Goal: Information Seeking & Learning: Learn about a topic

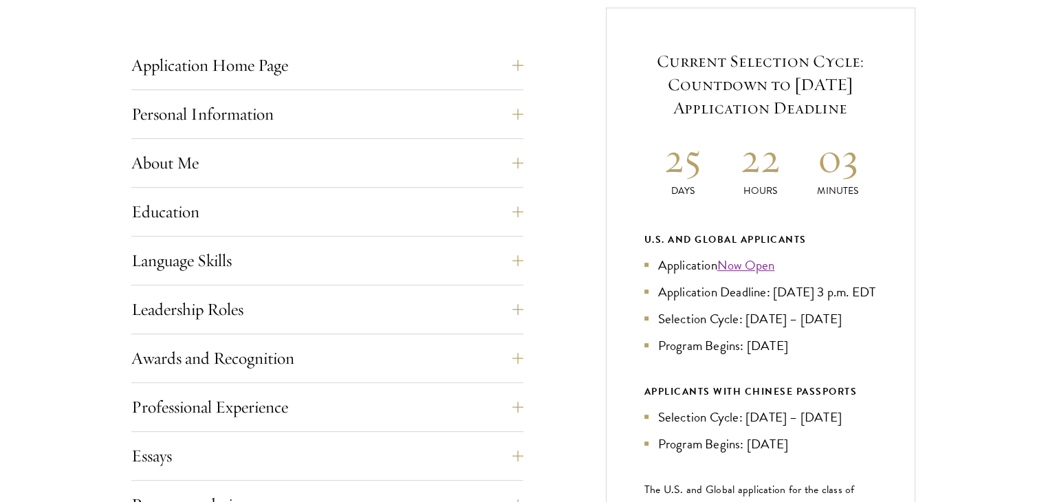
scroll to position [550, 0]
click at [528, 109] on button "Personal Information" at bounding box center [338, 112] width 392 height 33
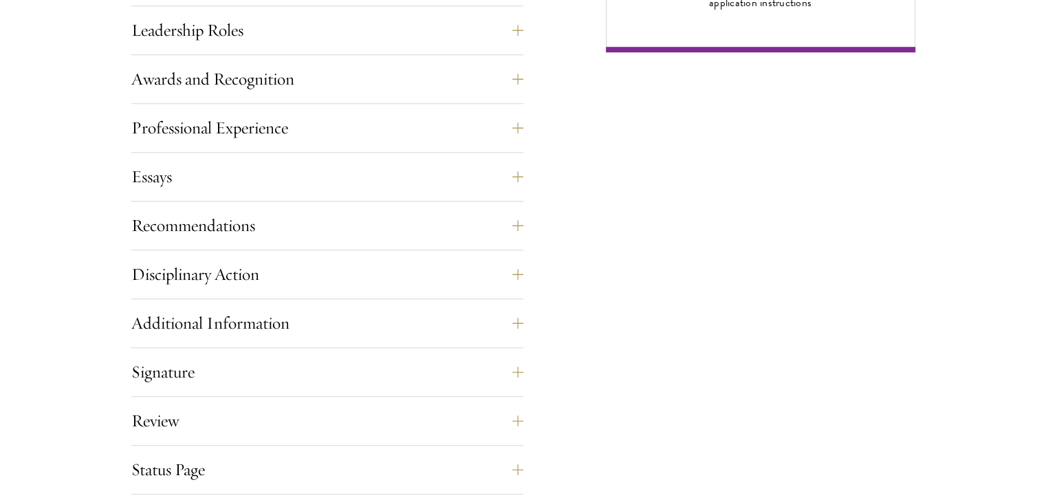
scroll to position [1266, 0]
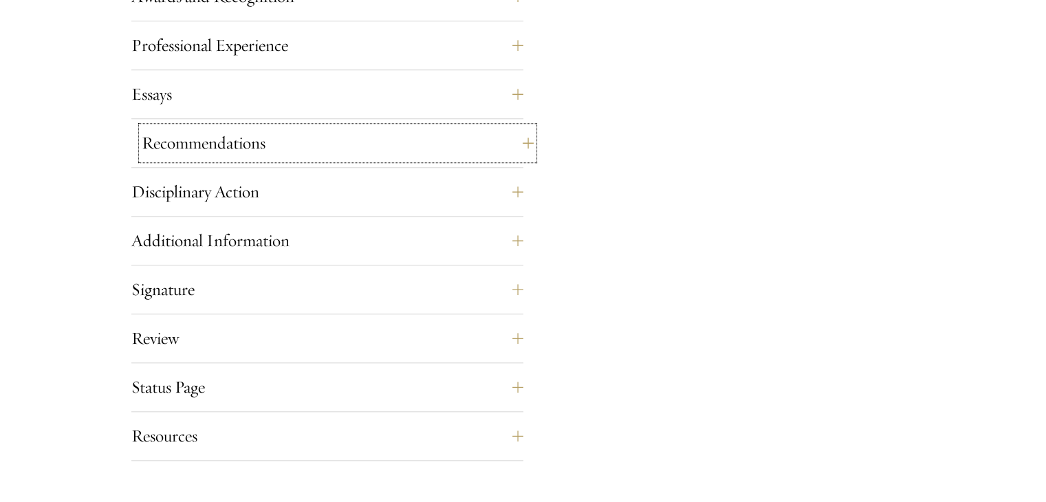
click at [509, 139] on button "Recommendations" at bounding box center [338, 143] width 392 height 33
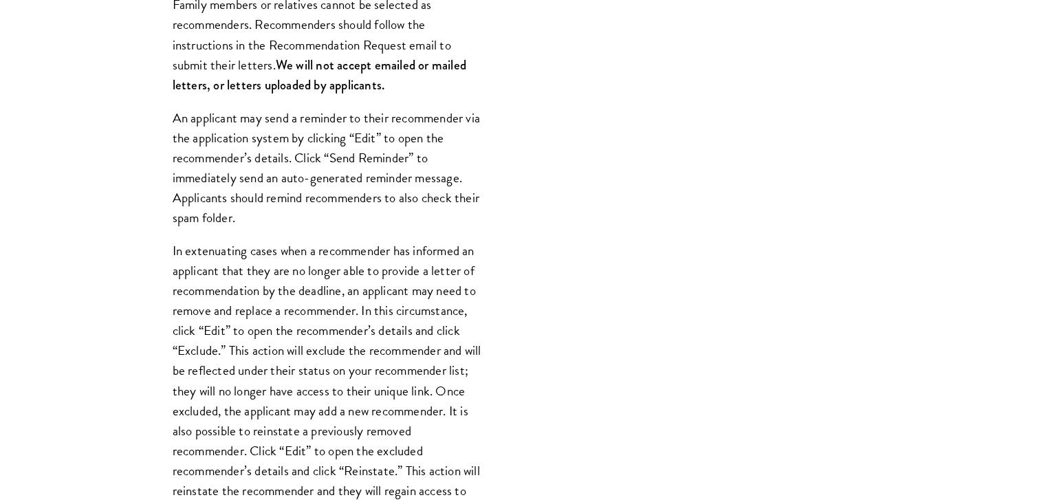
scroll to position [1351, 0]
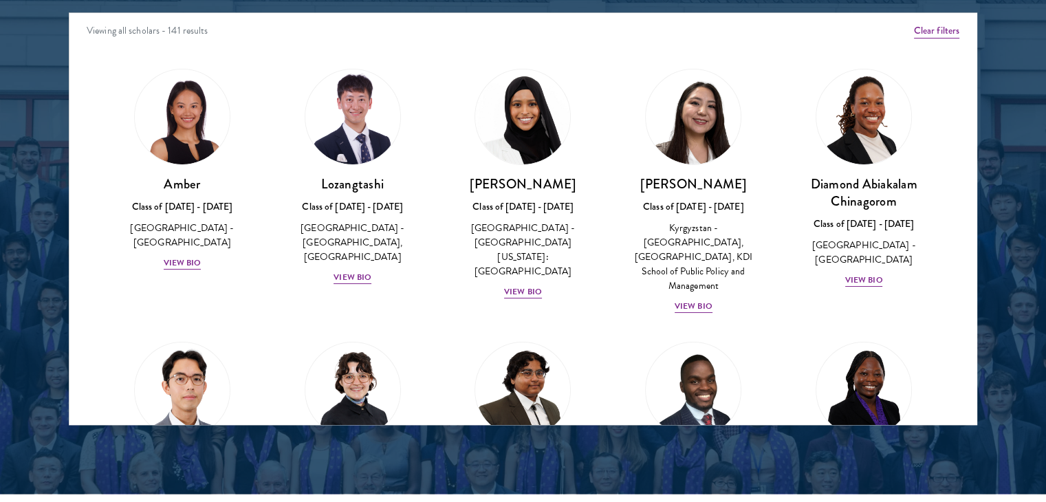
scroll to position [1816, 0]
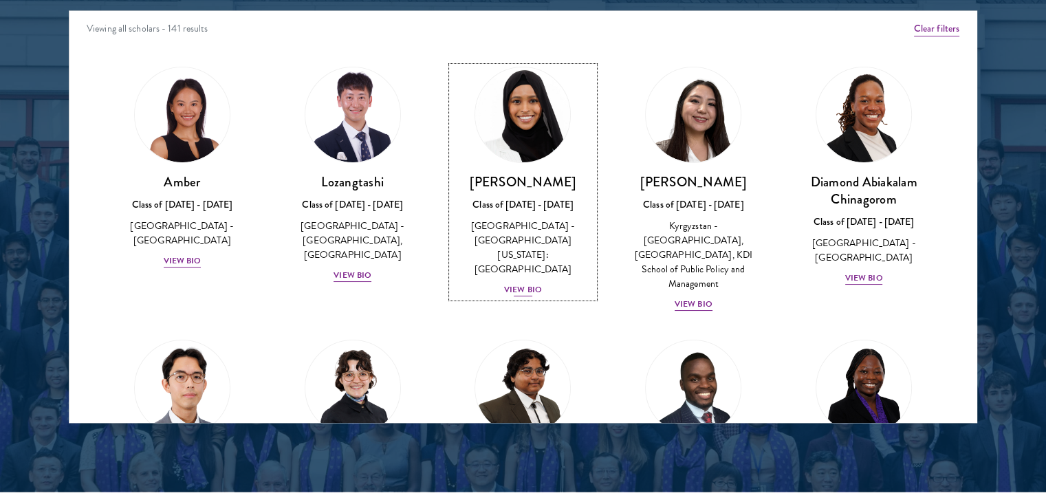
click at [506, 283] on div "View Bio" at bounding box center [523, 289] width 38 height 13
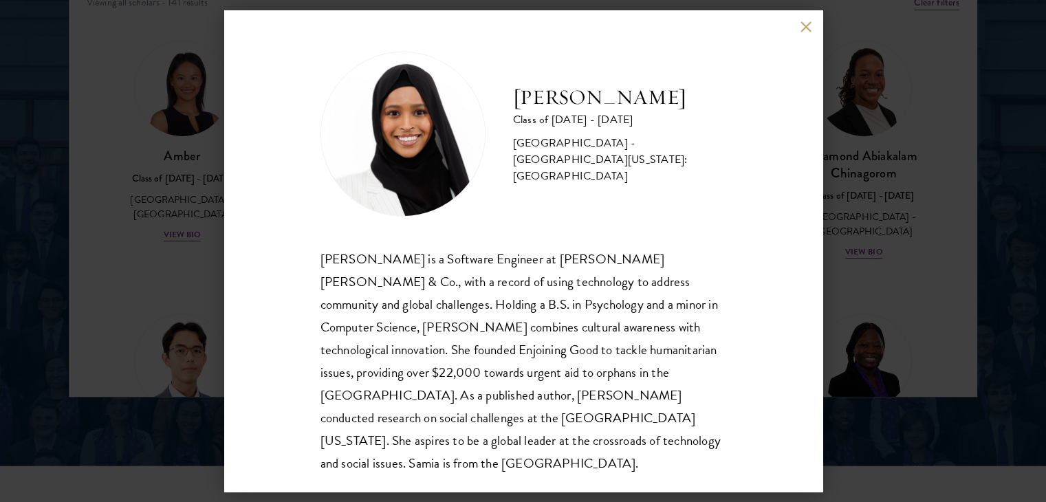
scroll to position [1843, 0]
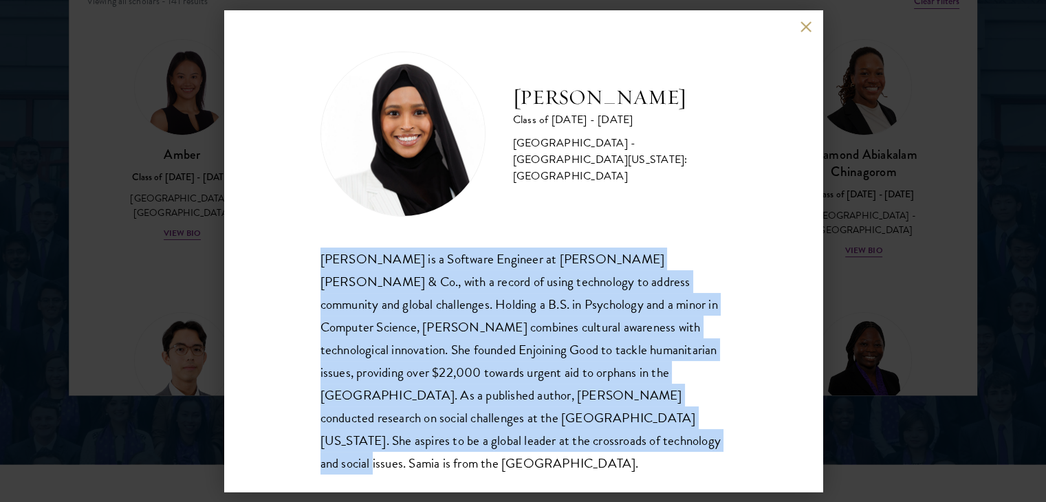
drag, startPoint x: 455, startPoint y: 443, endPoint x: 322, endPoint y: 261, distance: 225.5
click at [322, 261] on div "[PERSON_NAME] is a Software Engineer at [PERSON_NAME] [PERSON_NAME] & Co., with…" at bounding box center [524, 361] width 406 height 227
copy div "[PERSON_NAME] is a Software Engineer at [PERSON_NAME] [PERSON_NAME] & Co., with…"
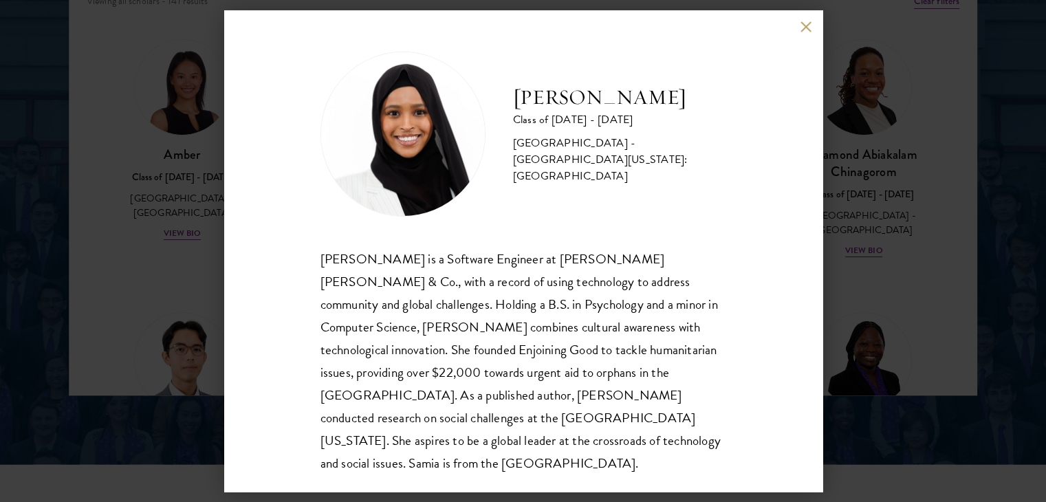
click at [884, 169] on div "[PERSON_NAME] Class of [DATE] - [DATE] [GEOGRAPHIC_DATA] - [GEOGRAPHIC_DATA][US…" at bounding box center [523, 251] width 1046 height 502
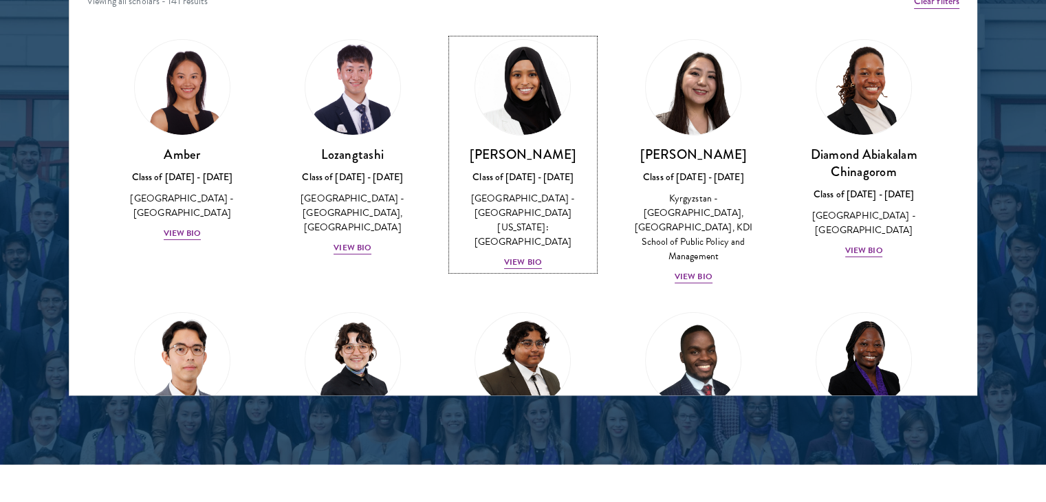
click at [863, 244] on div "View Bio" at bounding box center [864, 250] width 38 height 13
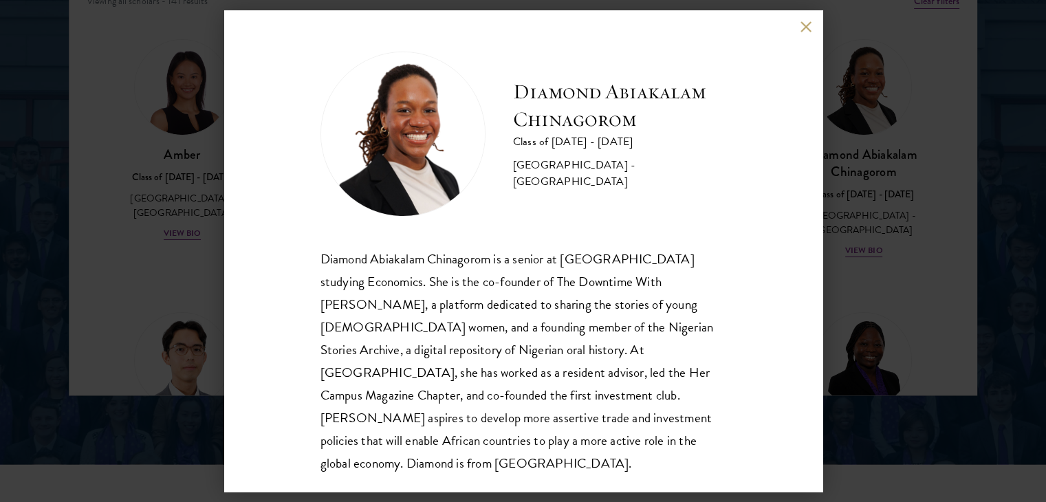
click at [805, 29] on button at bounding box center [807, 27] width 12 height 12
